Goal: Complete application form: Complete application form

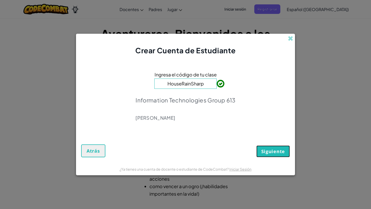
click at [270, 155] on button "Siguiente" at bounding box center [274, 152] width 34 height 12
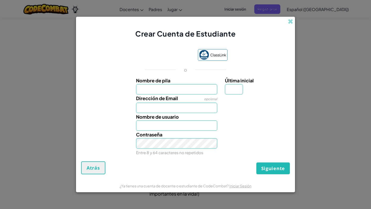
click at [192, 92] on input "Nombre de pila" at bounding box center [176, 89] width 81 height 10
type input "[PERSON_NAME]"
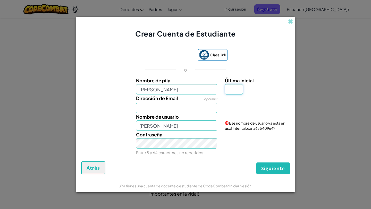
click at [233, 89] on input "Última inicial" at bounding box center [234, 89] width 18 height 10
type input "C"
click at [175, 127] on input "[PERSON_NAME]" at bounding box center [176, 126] width 81 height 10
type input "LuanaC2025"
click at [162, 108] on input "Dirección de Email" at bounding box center [176, 108] width 81 height 10
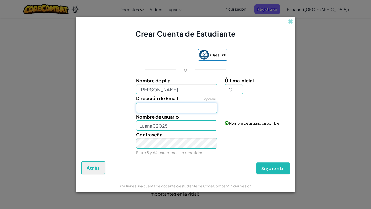
type input "[EMAIL_ADDRESS][DOMAIN_NAME]"
click at [231, 139] on div "Contraseña Entre 8 y 64 caracteres no repetidos" at bounding box center [186, 144] width 214 height 26
click at [196, 129] on input "LuanaC2025" at bounding box center [176, 126] width 81 height 10
click at [260, 148] on div "Contraseña Entre 8 y 64 caracteres no repetidos" at bounding box center [186, 144] width 214 height 26
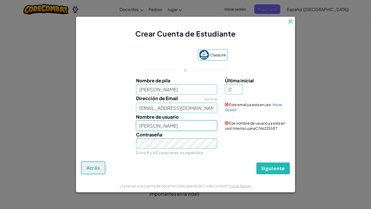
click at [195, 127] on input "[PERSON_NAME]" at bounding box center [176, 126] width 81 height 10
click at [244, 168] on div "Siguiente Atrás" at bounding box center [185, 168] width 209 height 13
click at [203, 124] on input "LuanaCONSTAN" at bounding box center [176, 126] width 81 height 10
type input "LuanaCO"
click at [223, 159] on div "ClassLink o Nombre de pila Luana Última inicial C Dirección de Email opcional […" at bounding box center [185, 103] width 209 height 118
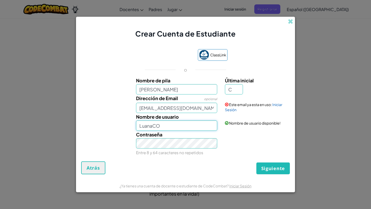
click at [169, 126] on input "LuanaCO" at bounding box center [176, 126] width 81 height 10
click at [203, 131] on div "Contraseña Entre 8 y 64 caracteres no repetidos" at bounding box center [176, 144] width 89 height 26
click at [170, 93] on input "[PERSON_NAME]" at bounding box center [176, 89] width 81 height 10
click at [195, 130] on input "LuanaCO" at bounding box center [176, 126] width 81 height 10
click at [216, 127] on input "LuanaCO" at bounding box center [176, 126] width 81 height 10
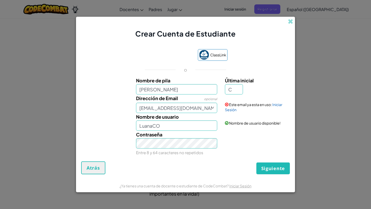
click at [198, 113] on div "Nombre de usuario LuanaCO" at bounding box center [176, 122] width 89 height 18
click at [208, 108] on input "[EMAIL_ADDRESS][DOMAIN_NAME]" at bounding box center [176, 108] width 81 height 10
click at [226, 138] on div "Contraseña Entre 8 y 64 caracteres no repetidos" at bounding box center [186, 144] width 214 height 26
click at [234, 86] on input "C" at bounding box center [234, 89] width 18 height 10
click at [264, 90] on div "Última inicial C" at bounding box center [257, 86] width 64 height 18
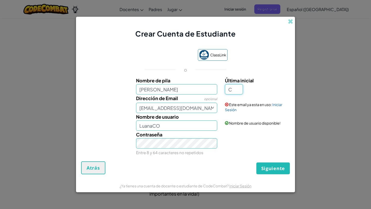
drag, startPoint x: 237, startPoint y: 90, endPoint x: 214, endPoint y: 86, distance: 23.5
click at [214, 86] on div "Nombre de pila Luana Última inicial C" at bounding box center [186, 86] width 214 height 18
type input "N"
type input "LuanaN"
click at [273, 86] on div "Última inicial N" at bounding box center [257, 86] width 64 height 18
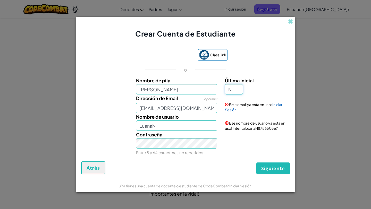
click at [235, 88] on input "N" at bounding box center [234, 89] width 18 height 10
type input "C"
click at [250, 98] on div "Este email ya esta en uso: Iniciar Sesión" at bounding box center [256, 104] width 71 height 18
click at [184, 124] on input "[PERSON_NAME]" at bounding box center [176, 126] width 81 height 10
type input "LuanaCN"
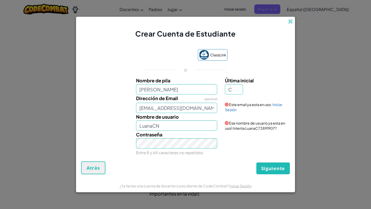
click at [269, 92] on div "Última inicial C" at bounding box center [257, 86] width 64 height 18
click at [208, 112] on input "[EMAIL_ADDRESS][DOMAIN_NAME]" at bounding box center [176, 108] width 81 height 10
click at [270, 86] on div "Última inicial C" at bounding box center [257, 86] width 64 height 18
click at [275, 105] on link "Iniciar Sesión" at bounding box center [253, 107] width 57 height 10
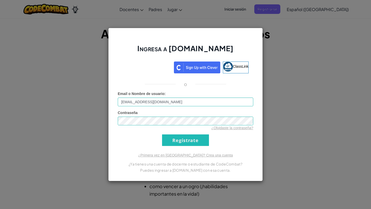
click at [222, 86] on div "o" at bounding box center [185, 84] width 143 height 6
click at [203, 143] on input "Regístrate" at bounding box center [185, 141] width 47 height 12
